Goal: Use online tool/utility: Utilize a website feature to perform a specific function

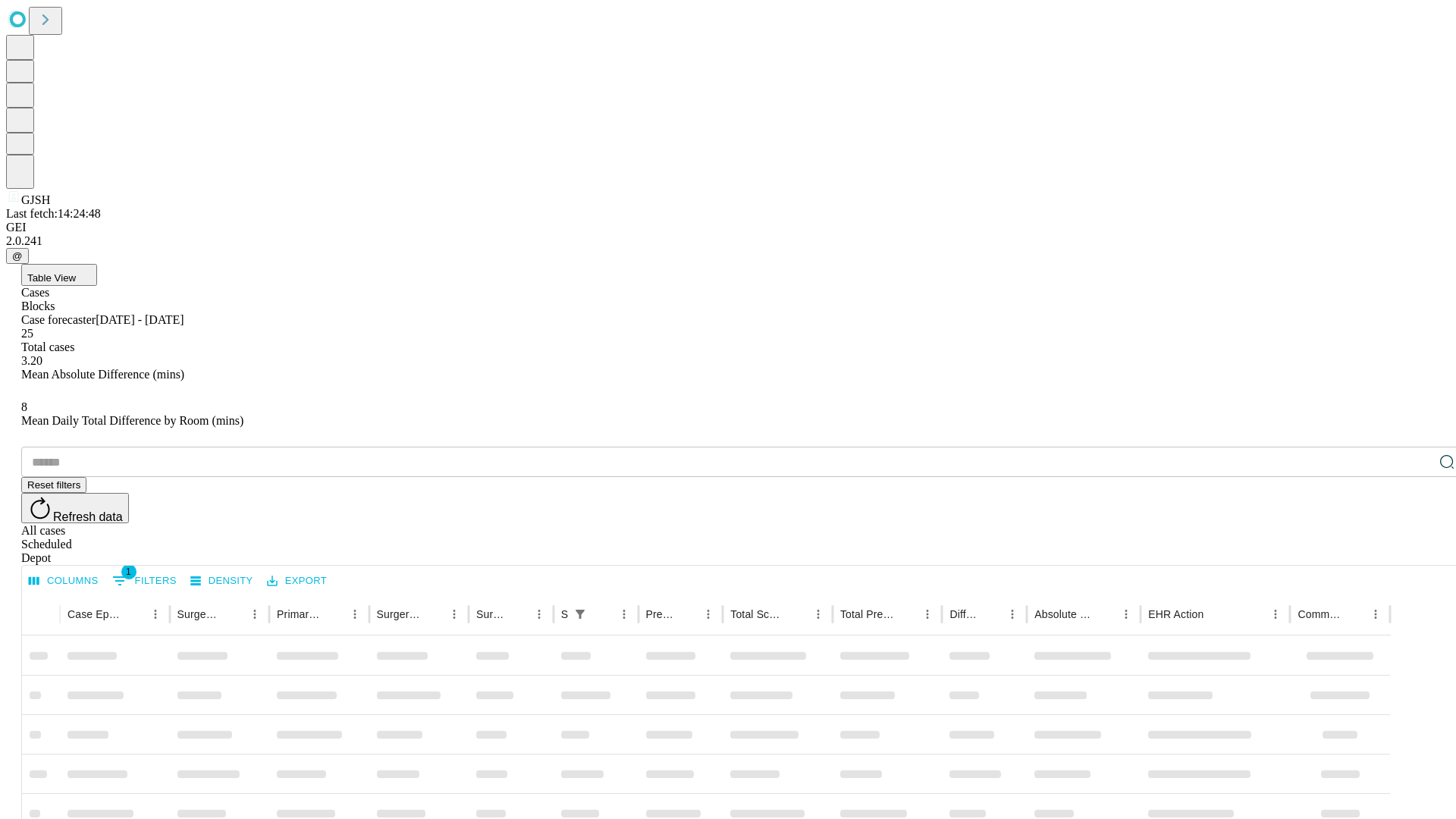
click at [76, 272] on span "Table View" at bounding box center [51, 278] width 49 height 11
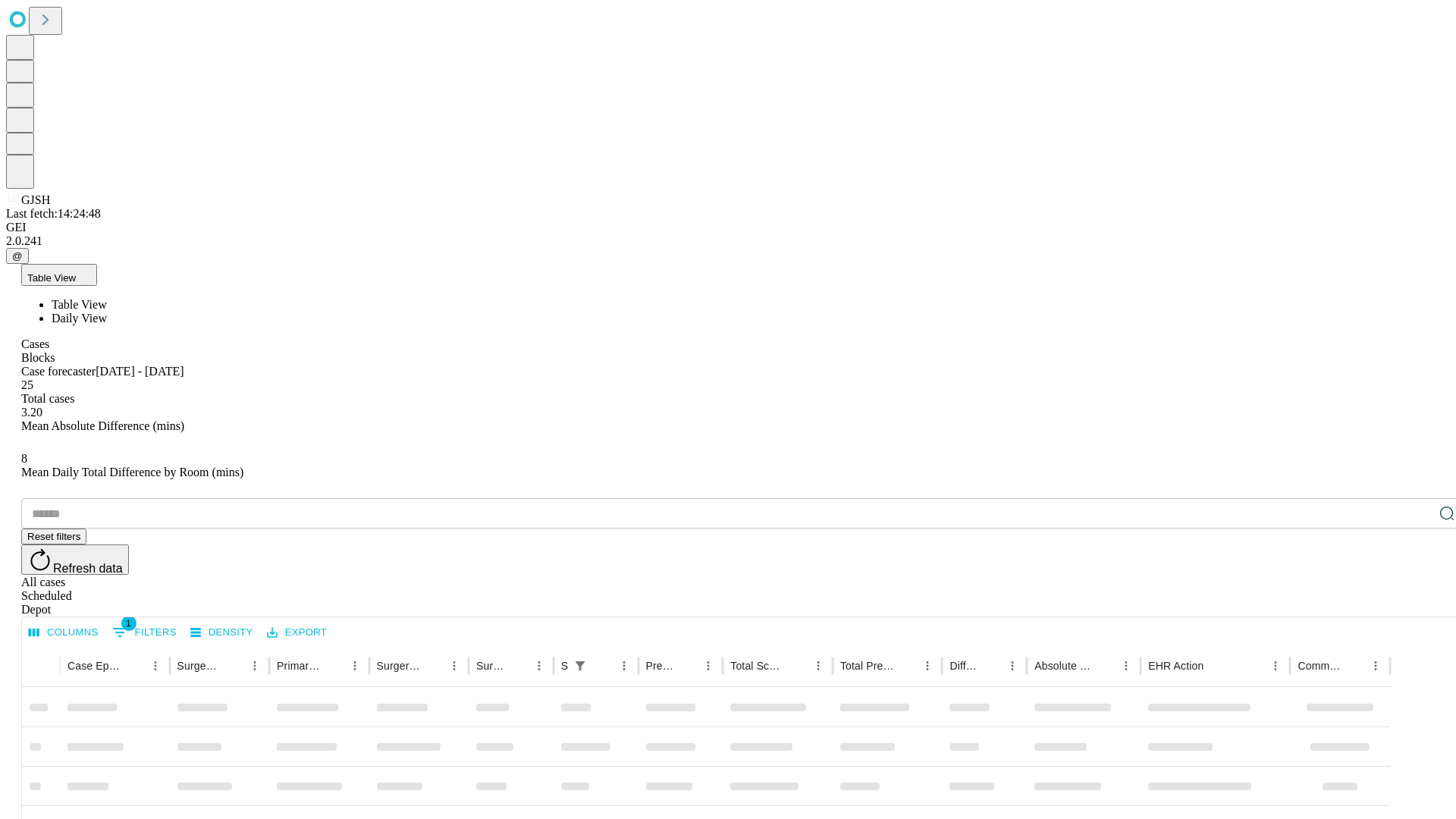
click at [107, 312] on span "Daily View" at bounding box center [79, 318] width 55 height 13
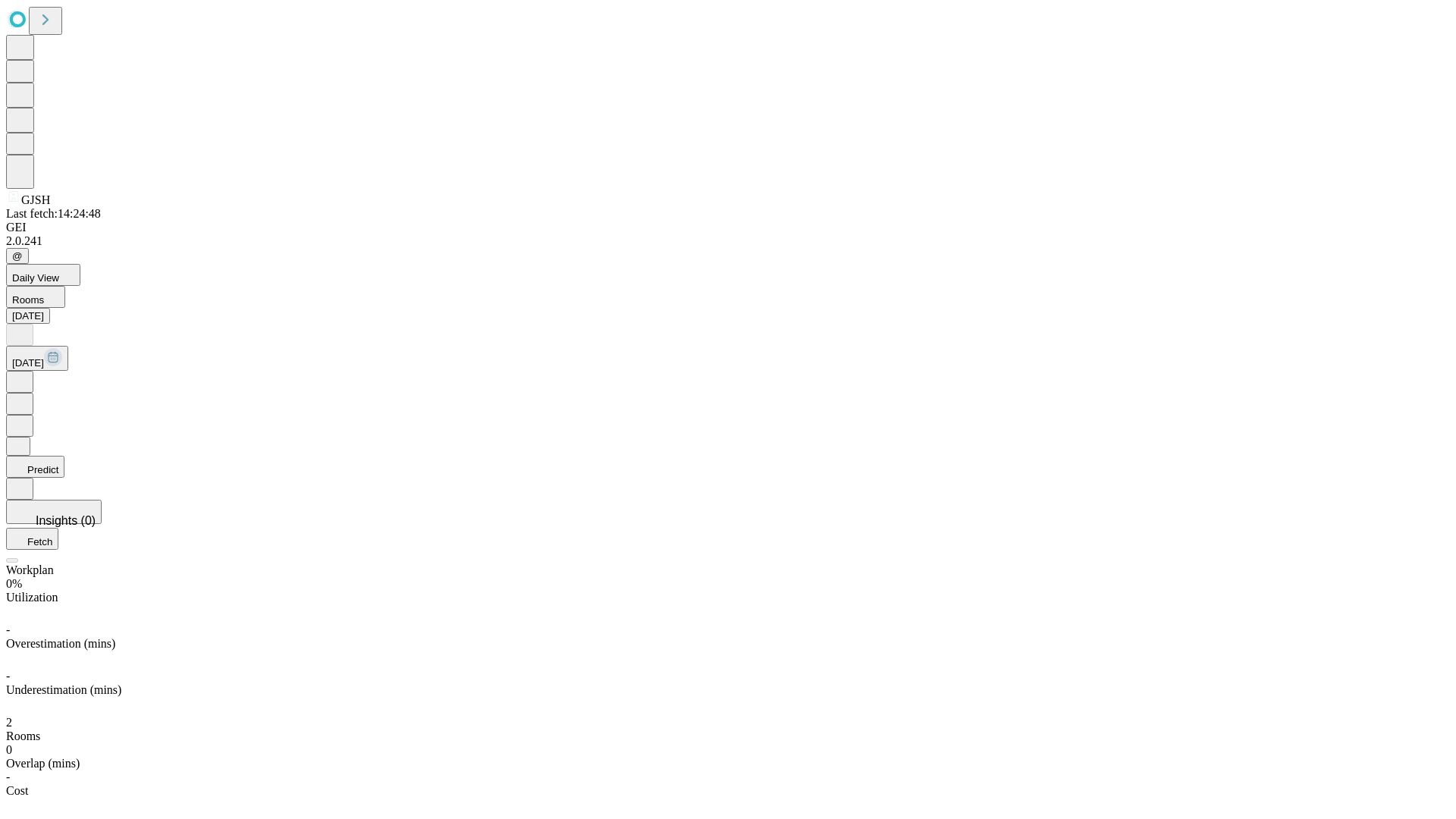
click at [65, 456] on button "Predict" at bounding box center [35, 467] width 58 height 22
